Goal: Complete application form

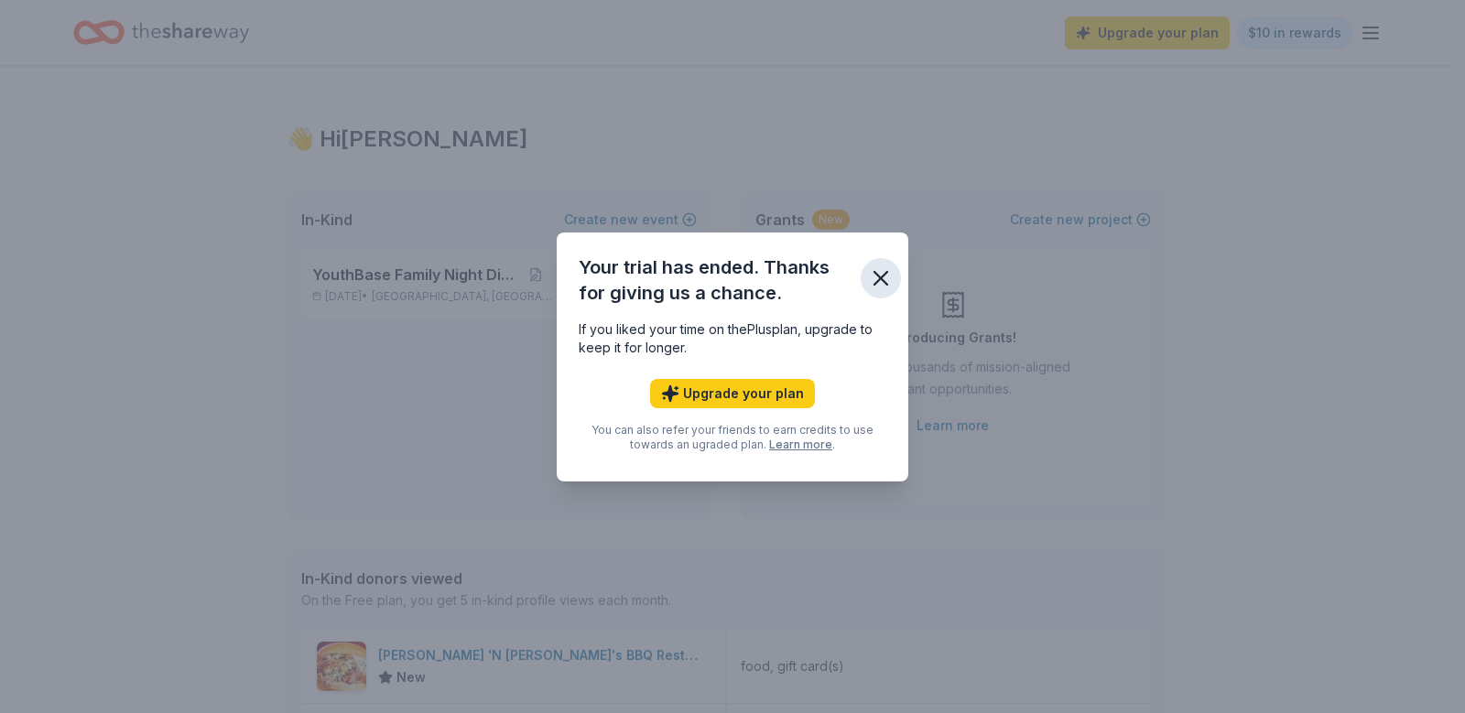
click at [880, 282] on icon "button" at bounding box center [881, 278] width 26 height 26
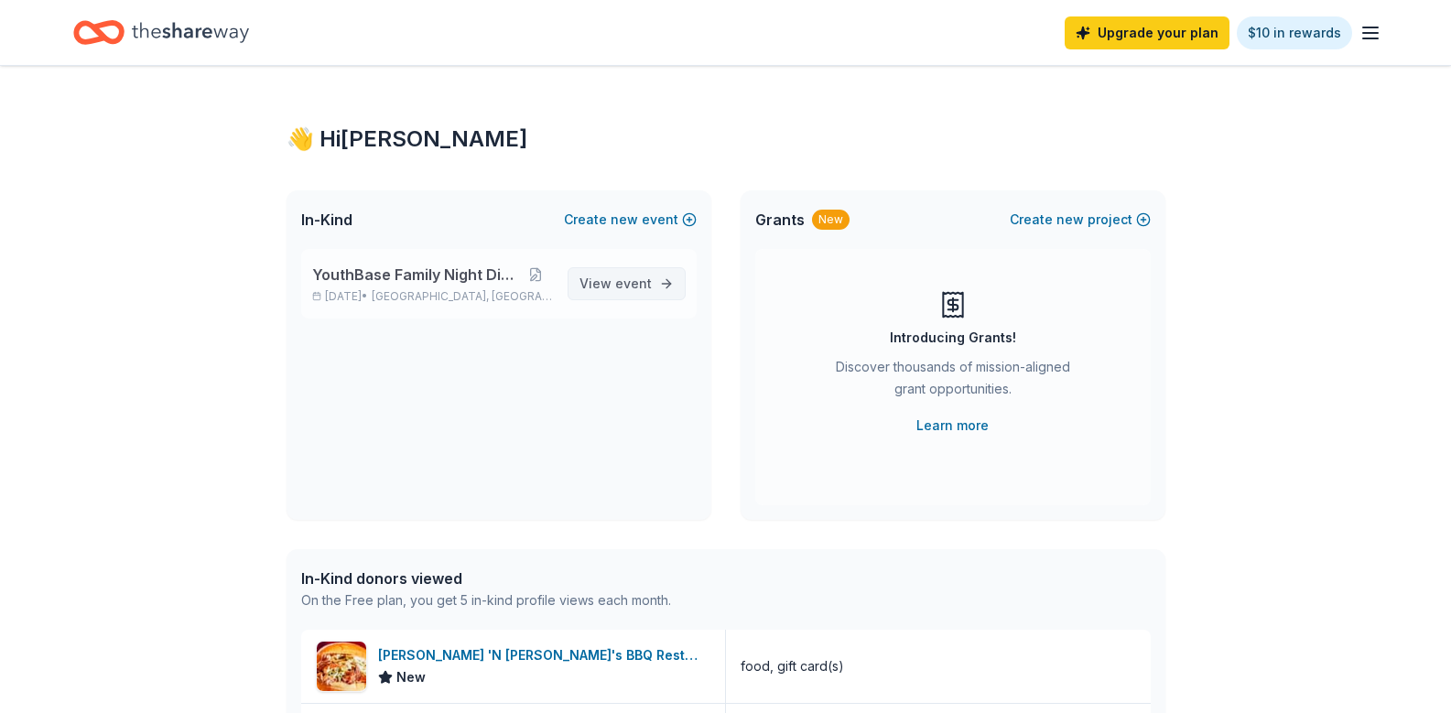
click at [633, 287] on span "event" at bounding box center [633, 284] width 37 height 16
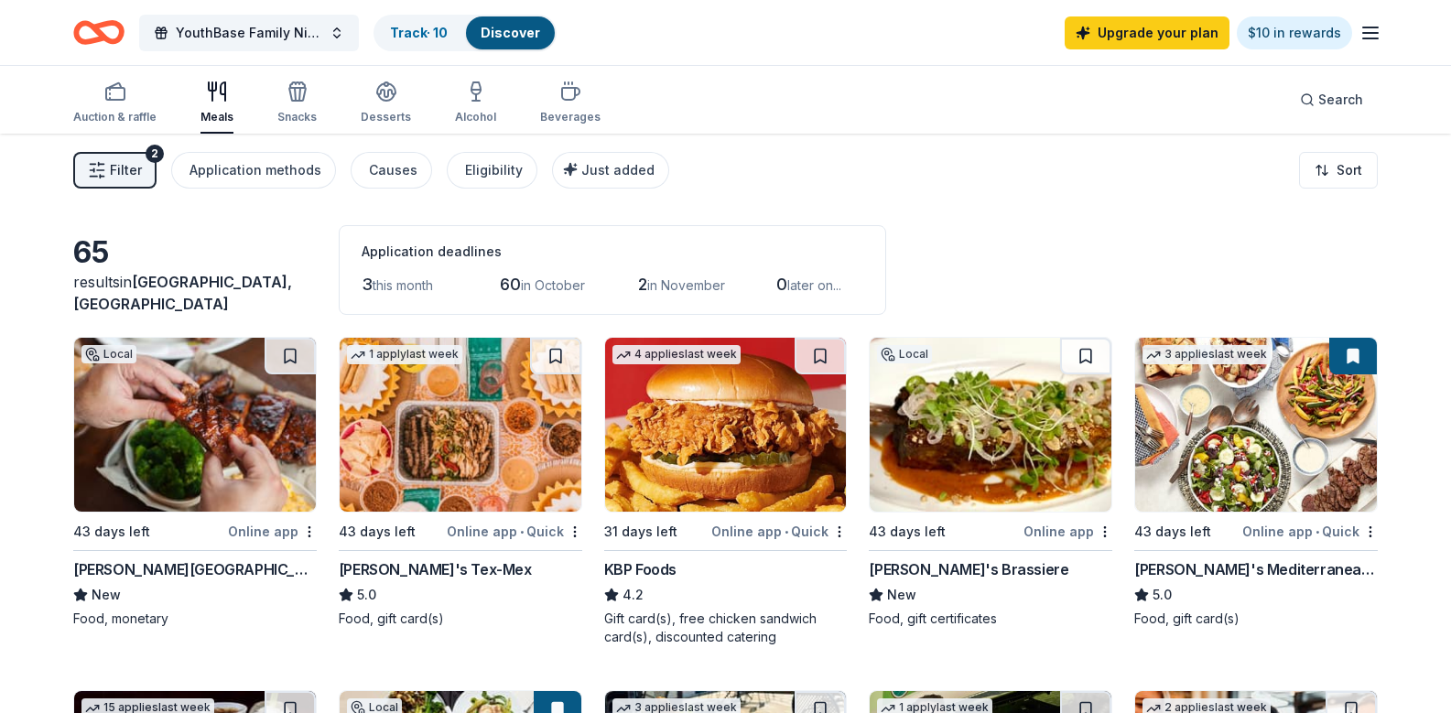
click at [168, 580] on div "[PERSON_NAME][GEOGRAPHIC_DATA]" at bounding box center [195, 569] width 244 height 22
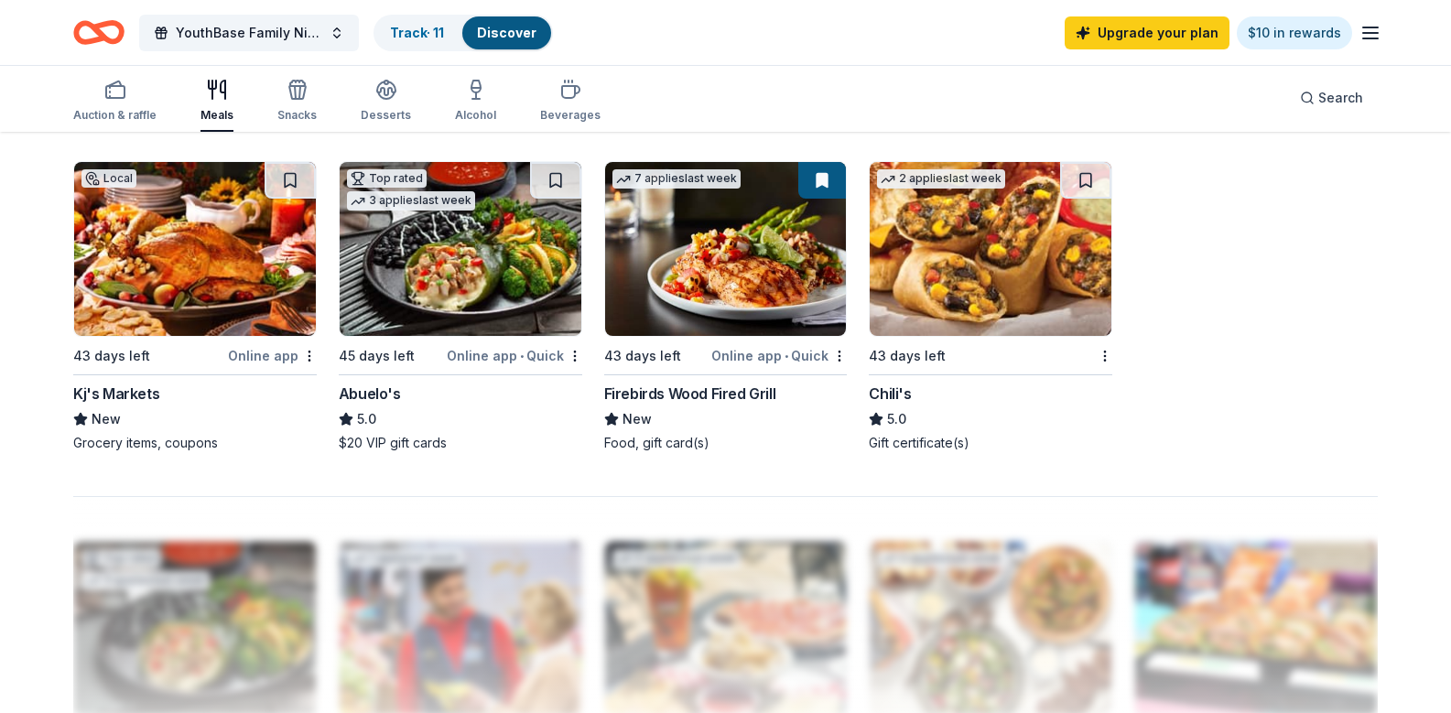
scroll to position [1261, 0]
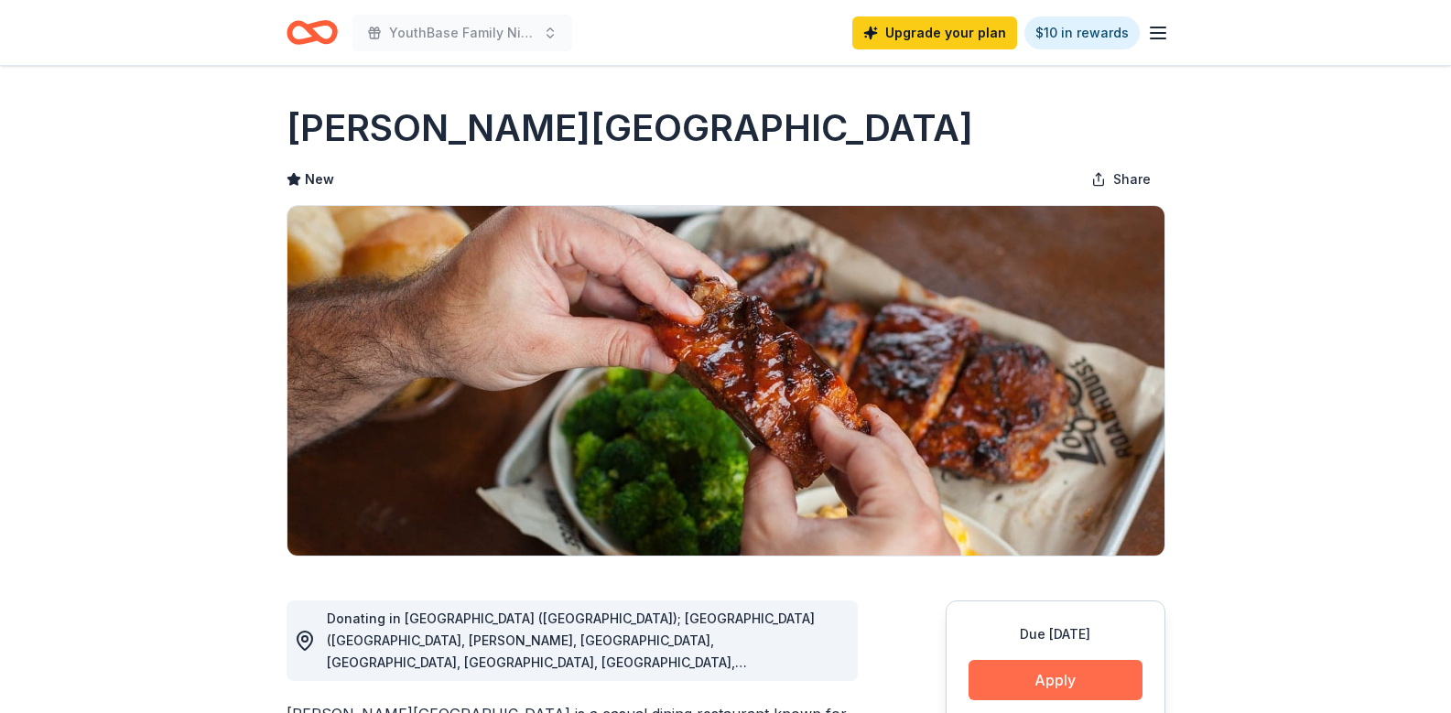
click at [1114, 681] on button "Apply" at bounding box center [1056, 680] width 174 height 40
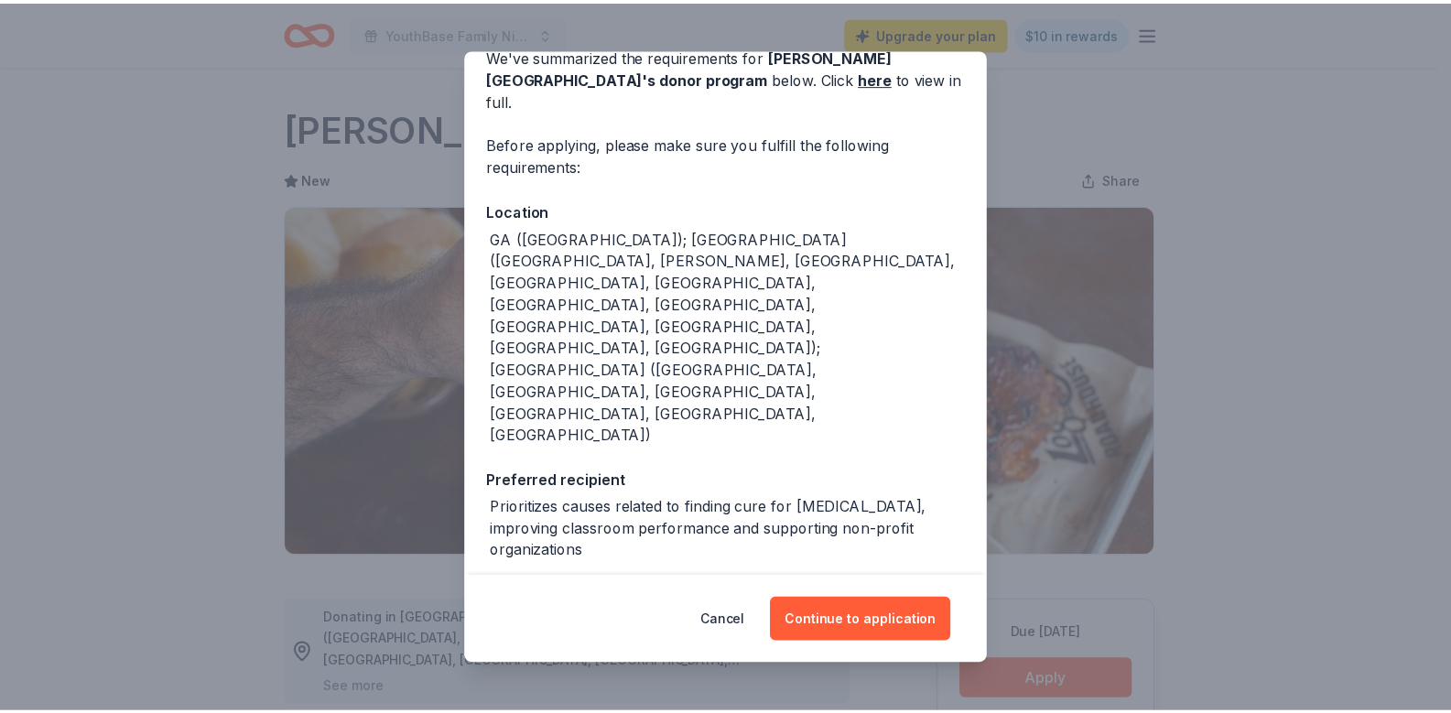
scroll to position [93, 0]
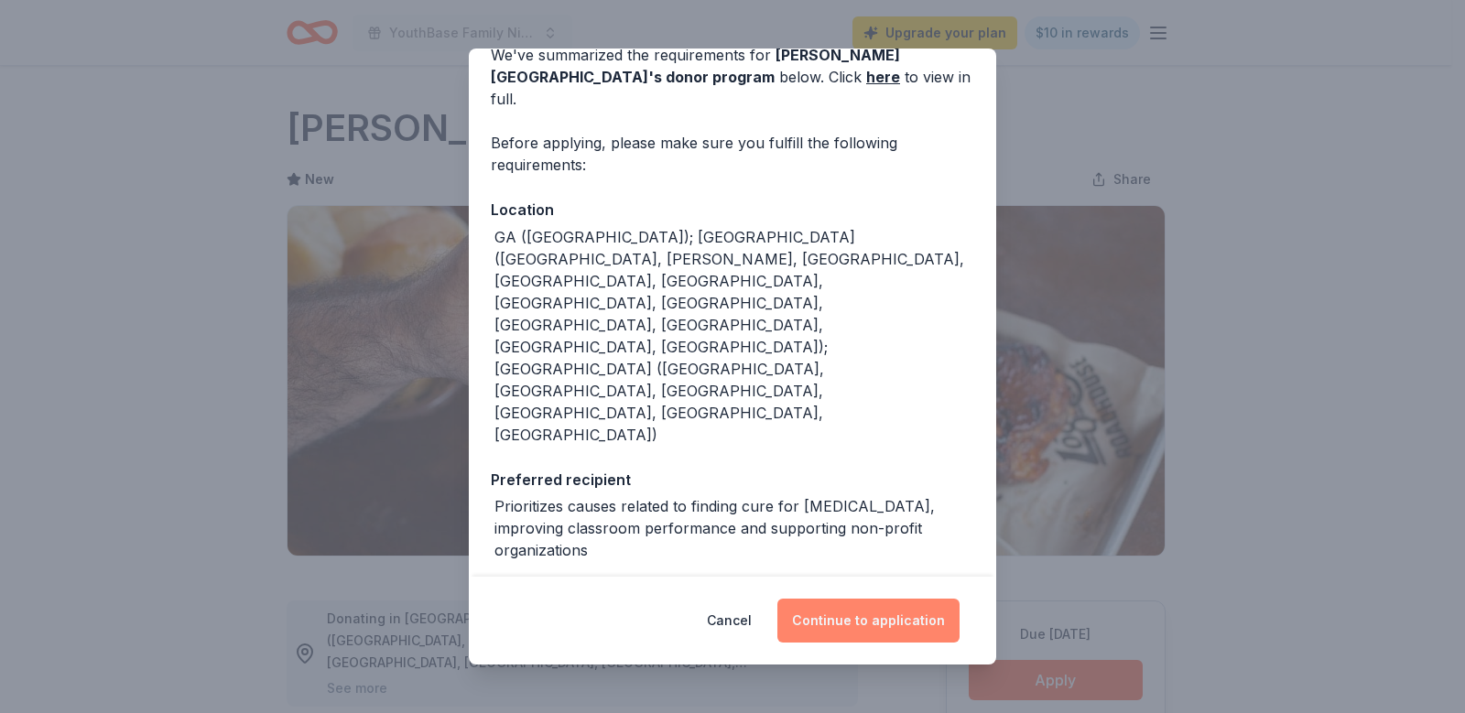
click at [895, 604] on button "Continue to application" at bounding box center [868, 621] width 182 height 44
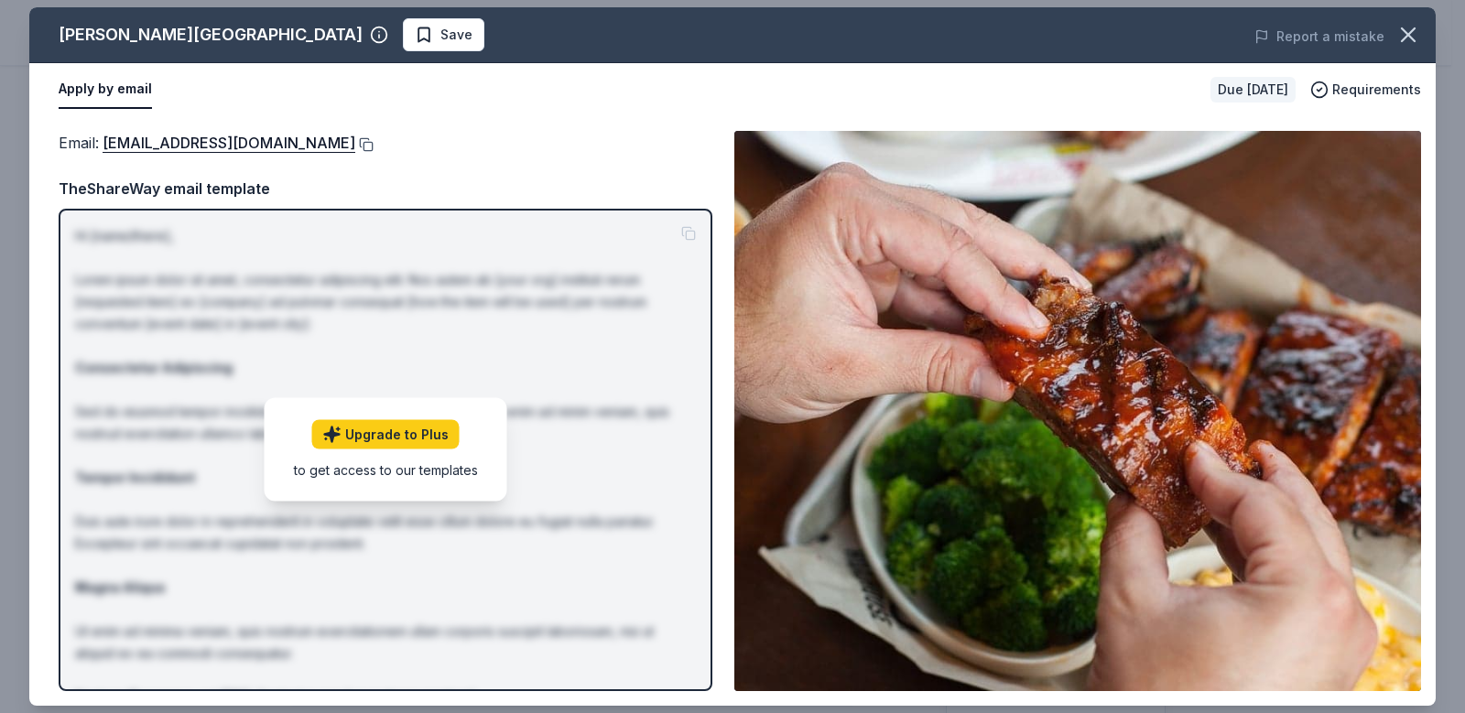
click at [373, 148] on button at bounding box center [364, 144] width 18 height 15
click at [373, 149] on button at bounding box center [364, 144] width 18 height 15
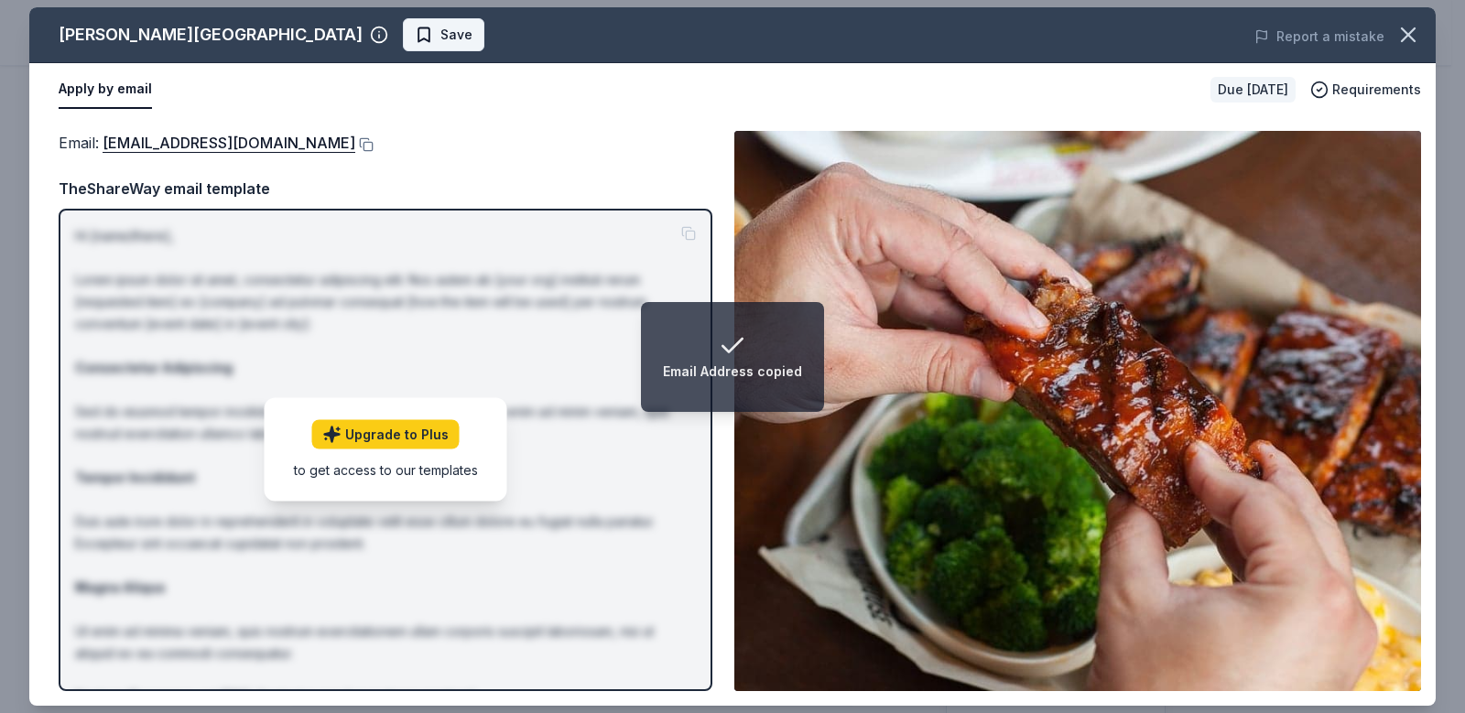
click at [415, 44] on span "Save" at bounding box center [444, 35] width 58 height 22
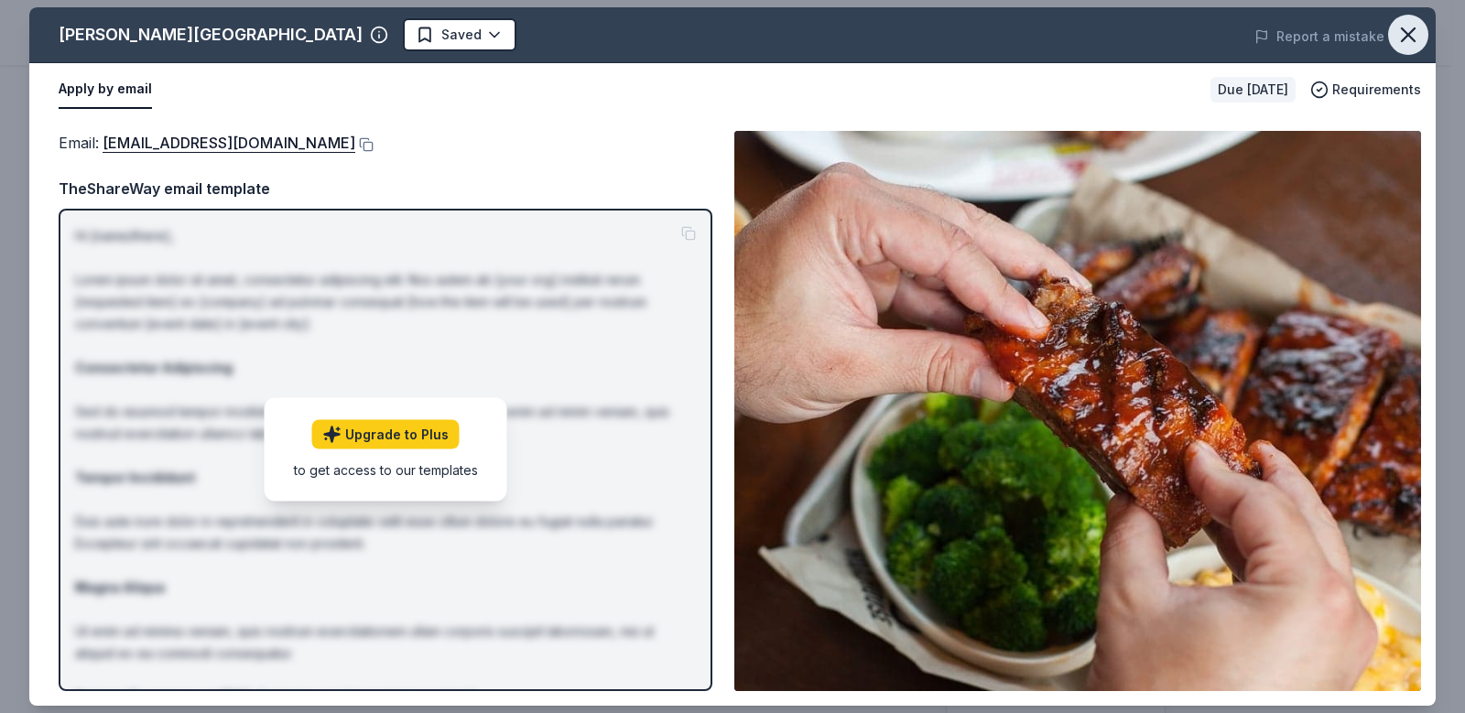
click at [1419, 31] on icon "button" at bounding box center [1408, 35] width 26 height 26
